Goal: Find specific page/section: Find specific page/section

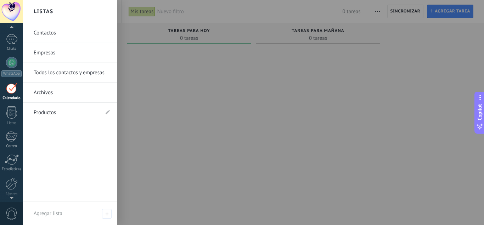
click at [10, 111] on div at bounding box center [11, 112] width 11 height 12
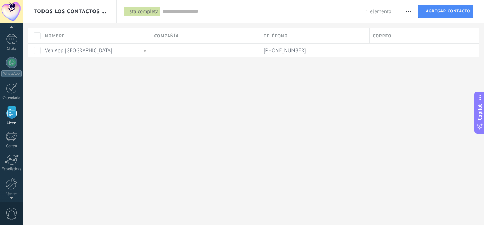
scroll to position [44, 0]
